Goal: Task Accomplishment & Management: Complete application form

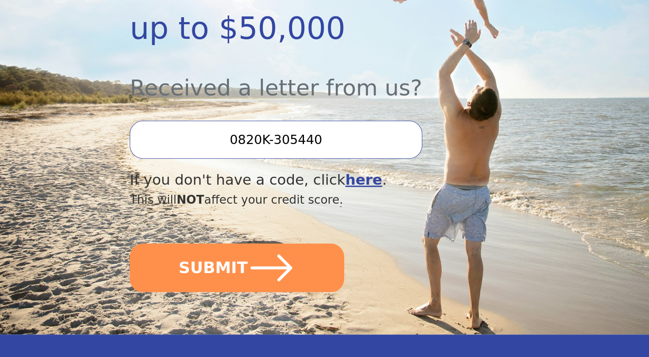
scroll to position [276, 0]
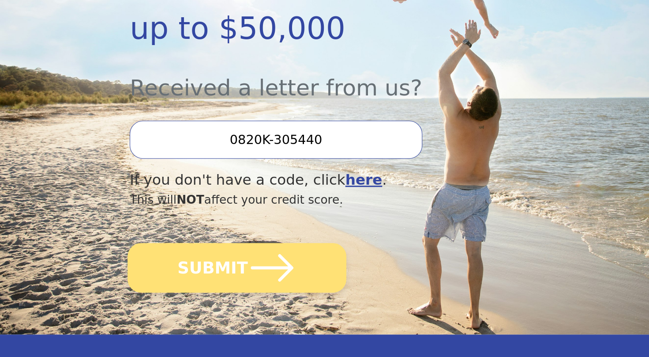
click at [230, 243] on button "SUBMIT" at bounding box center [237, 267] width 219 height 49
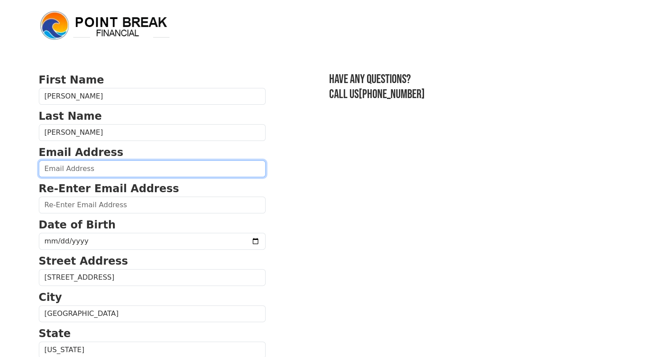
click at [142, 165] on input "email" at bounding box center [152, 168] width 227 height 17
type input "dlarsonlee@gmail.com"
type input "(702) 982-9662"
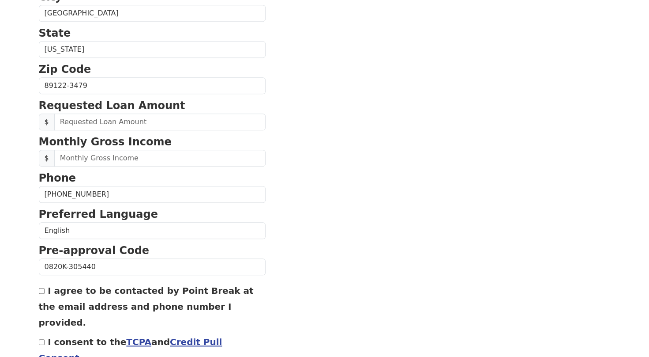
scroll to position [313, 0]
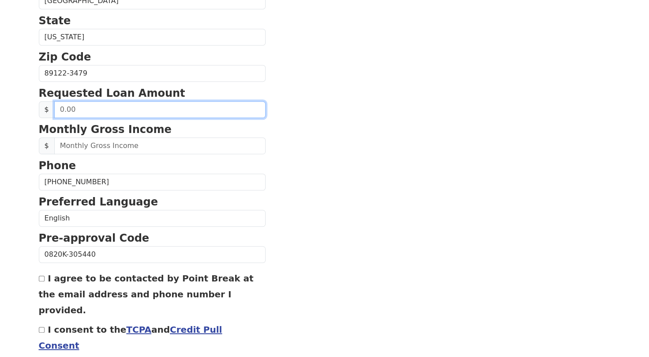
click at [155, 104] on input "text" at bounding box center [159, 109] width 211 height 17
type input "25,000.00"
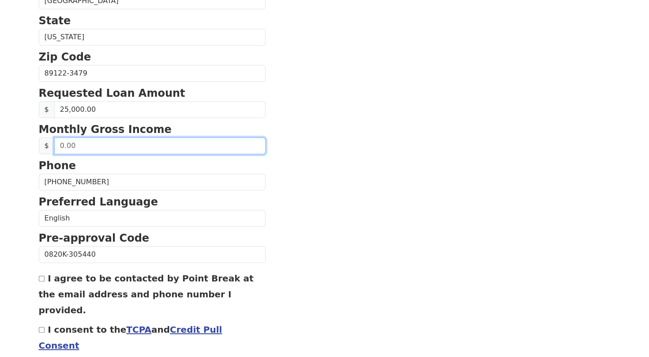
click at [113, 142] on input "text" at bounding box center [159, 145] width 211 height 17
type input "7,200.00"
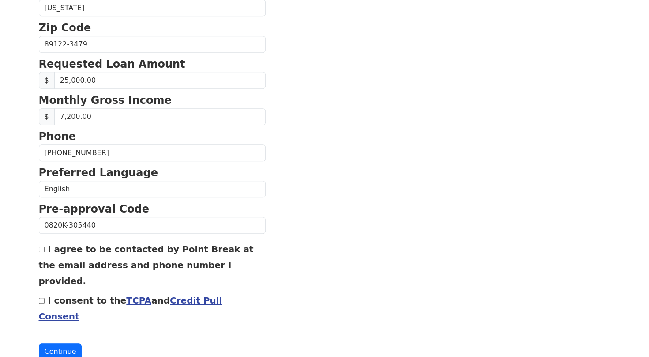
click at [41, 246] on input "I agree to be contacted by Point Break at the email address and phone number I …" at bounding box center [42, 249] width 6 height 6
checkbox input "true"
click at [41, 298] on input "I consent to the TCPA and Credit Pull Consent" at bounding box center [42, 301] width 6 height 6
checkbox input "true"
click at [65, 343] on button "Continue" at bounding box center [60, 351] width 43 height 17
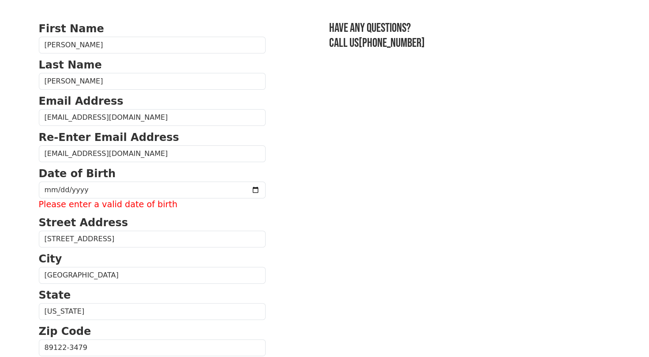
scroll to position [47, 0]
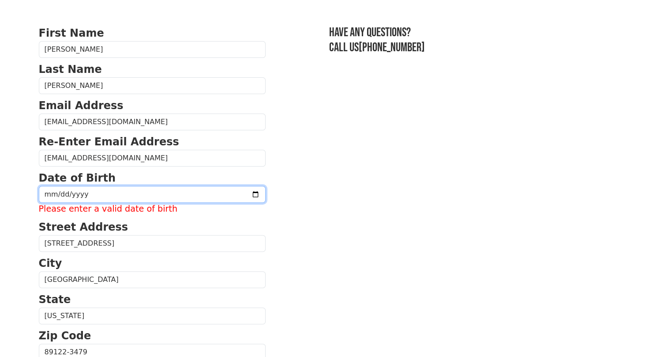
click at [46, 192] on input "date" at bounding box center [152, 194] width 227 height 17
type input "1966-12-17"
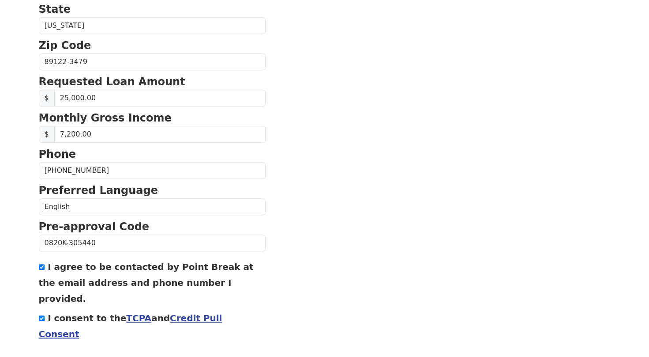
scroll to position [342, 0]
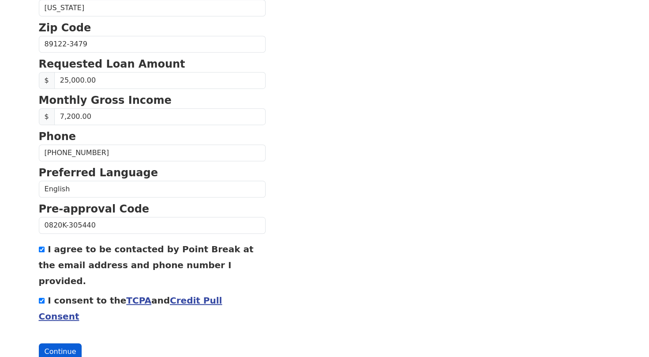
click at [58, 343] on button "Continue" at bounding box center [60, 351] width 43 height 17
